Goal: Find specific page/section: Find specific page/section

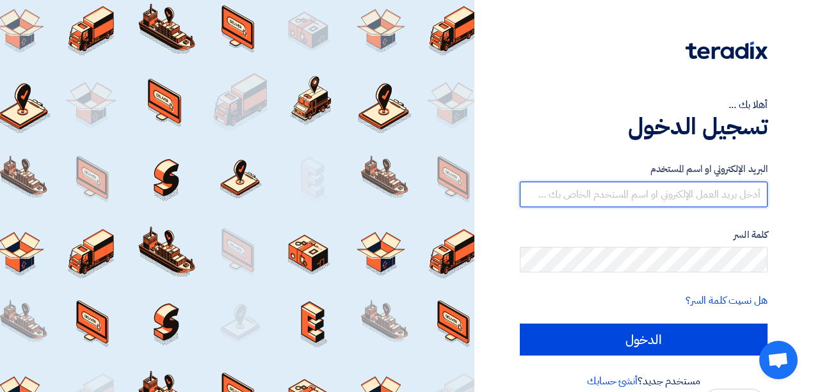
type input "[EMAIL_ADDRESS][DOMAIN_NAME]"
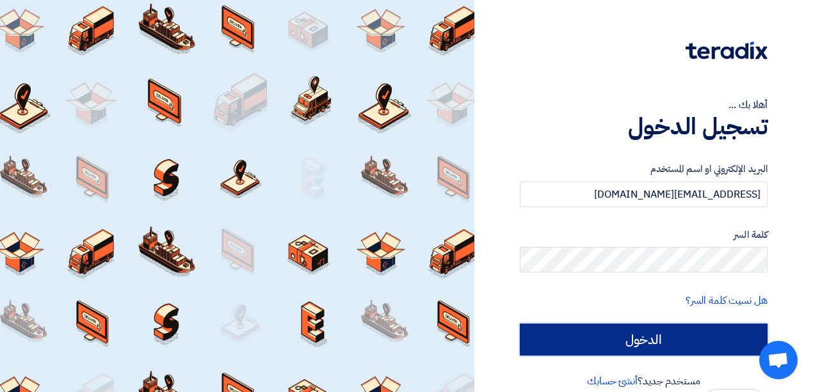
click at [622, 329] on input "الدخول" at bounding box center [644, 340] width 248 height 32
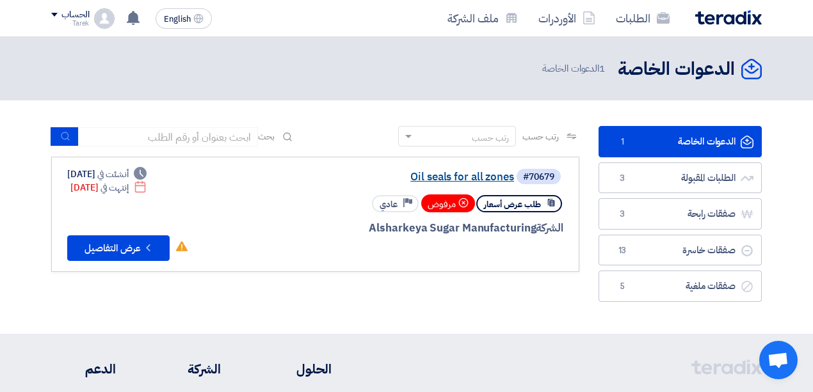
click at [442, 173] on link "Oil seals for all zones" at bounding box center [386, 178] width 256 height 12
